Goal: Communication & Community: Connect with others

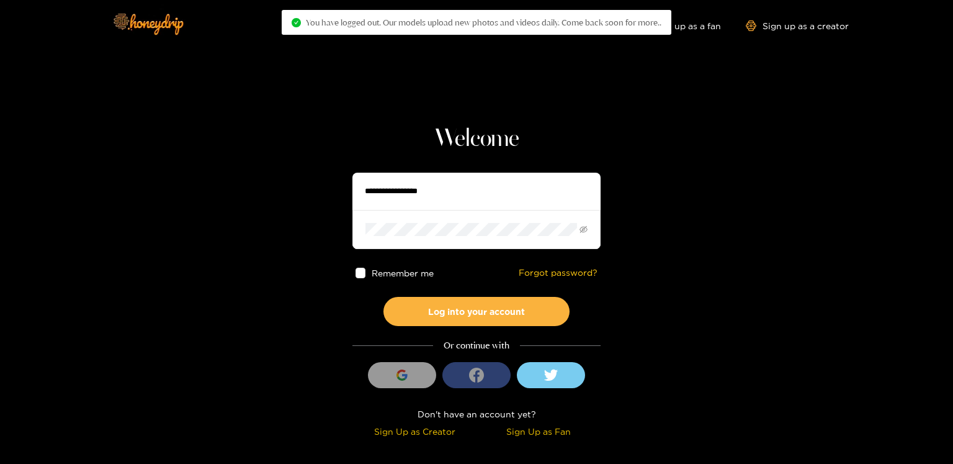
type input "*********"
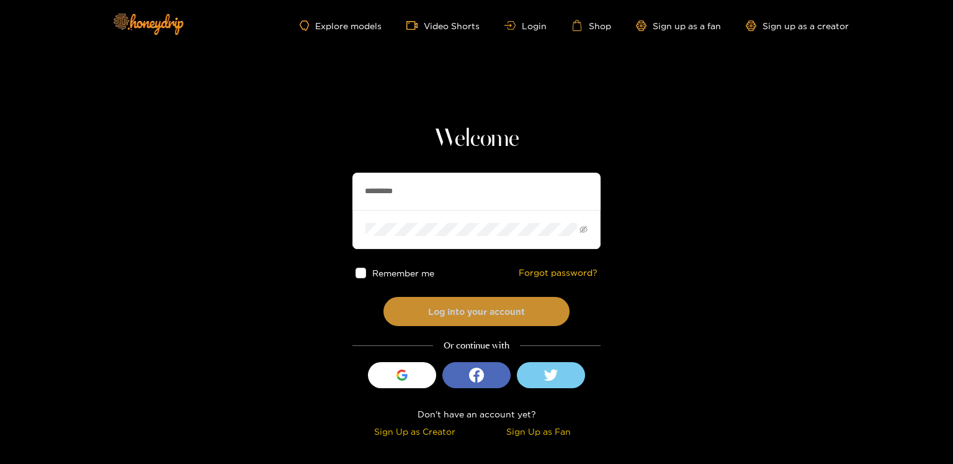
click at [436, 306] on button "Log into your account" at bounding box center [477, 311] width 186 height 29
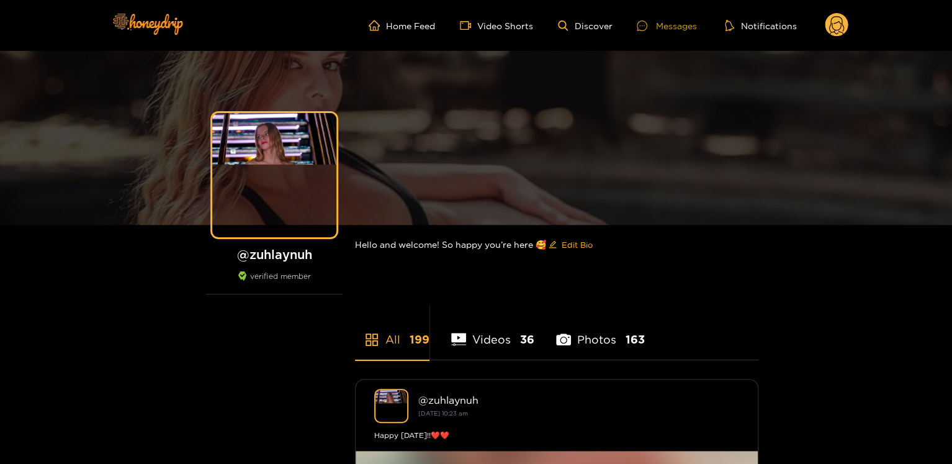
click at [680, 30] on div "Messages" at bounding box center [667, 26] width 60 height 14
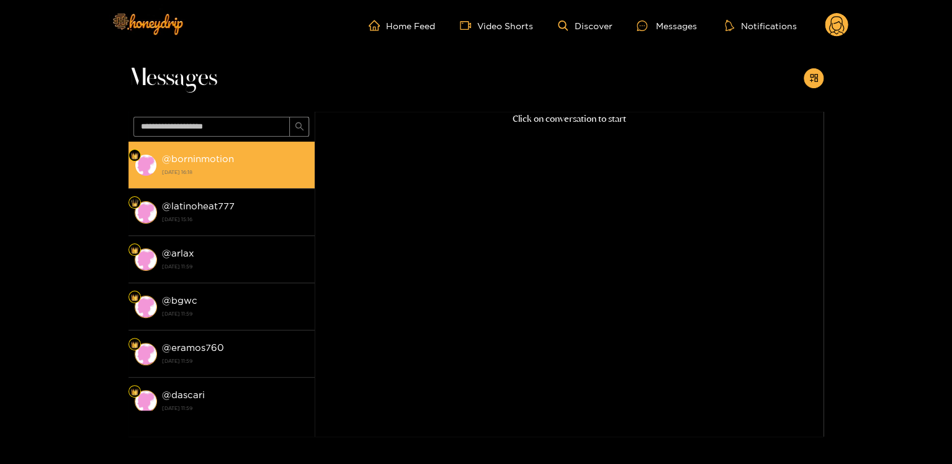
click at [221, 179] on li "@ borninmotion [DATE] 16:18" at bounding box center [221, 165] width 186 height 47
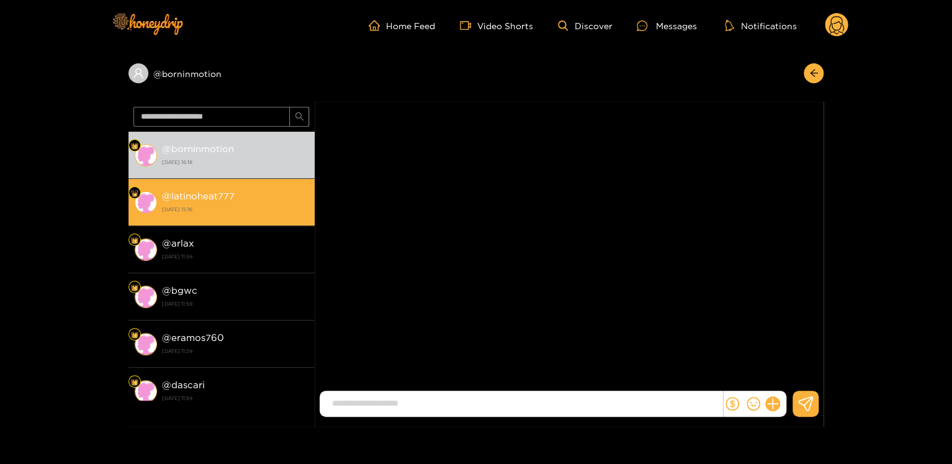
click at [204, 209] on strong "[DATE] 15:16" at bounding box center [235, 209] width 146 height 11
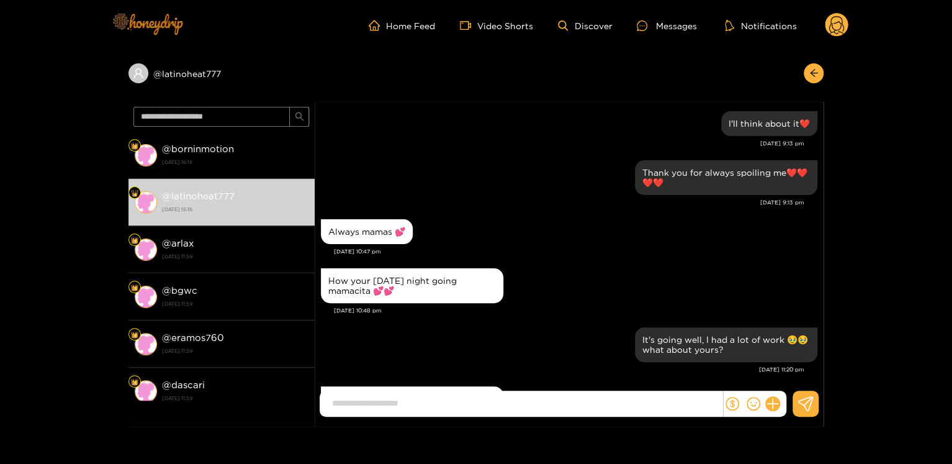
scroll to position [1132, 0]
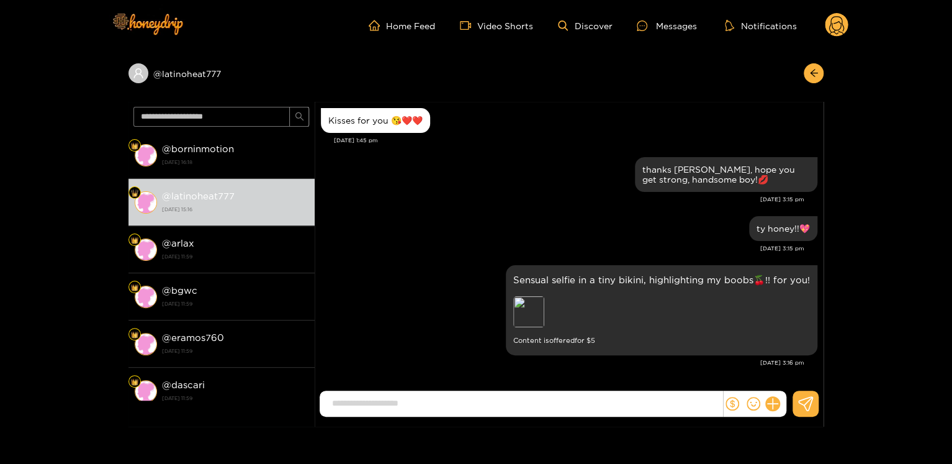
click at [840, 25] on circle at bounding box center [837, 25] width 24 height 24
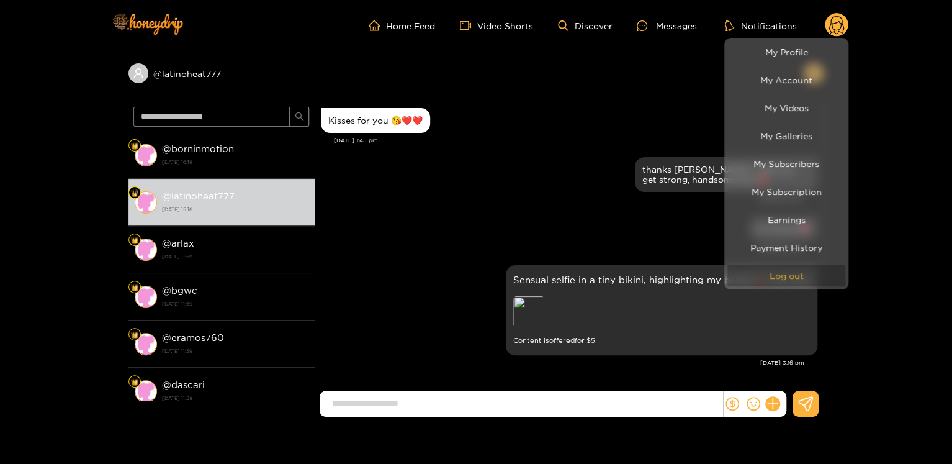
click at [792, 274] on button "Log out" at bounding box center [786, 275] width 118 height 22
